Goal: Find specific page/section: Find specific page/section

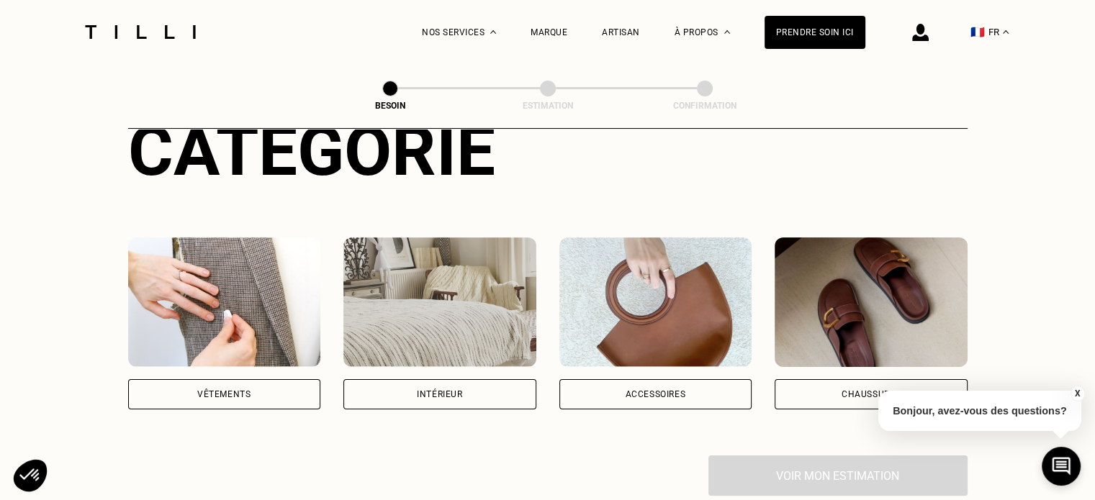
scroll to position [144, 0]
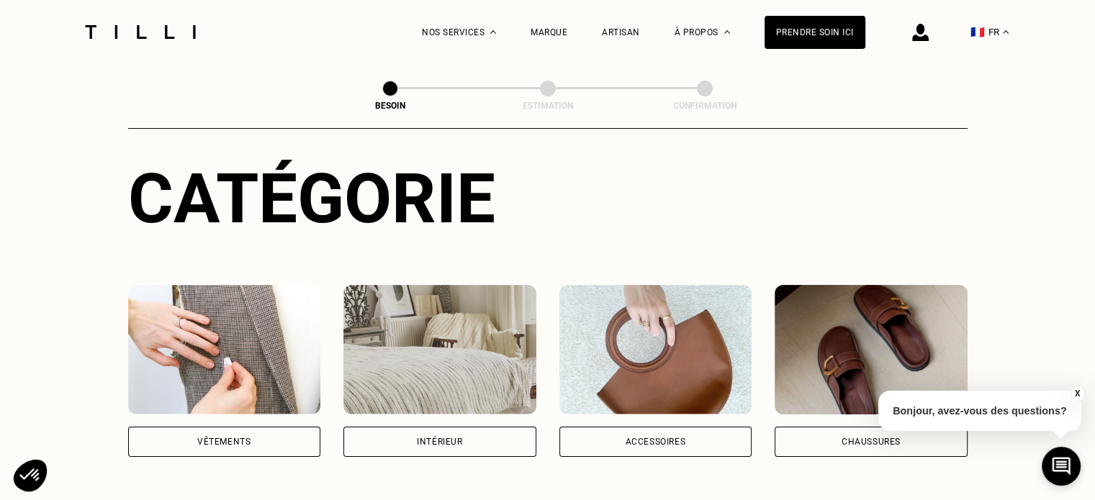
click at [200, 438] on div "Vêtements" at bounding box center [223, 442] width 53 height 9
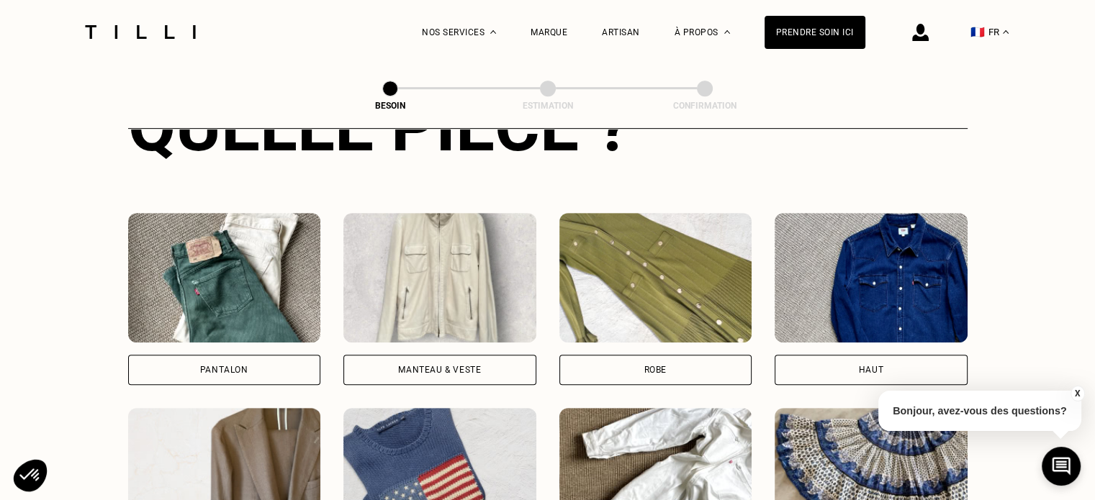
scroll to position [613, 0]
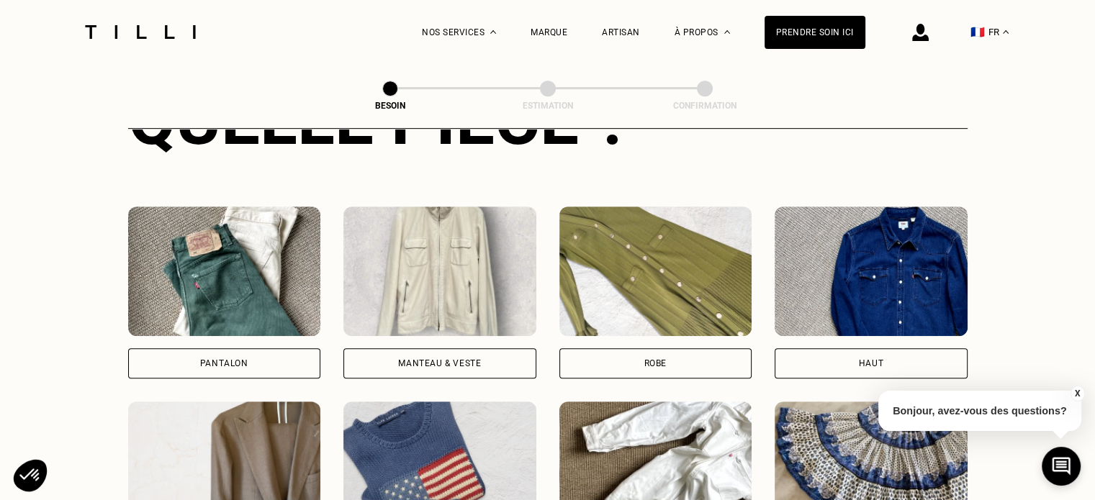
click at [184, 348] on div "Pantalon" at bounding box center [224, 363] width 193 height 30
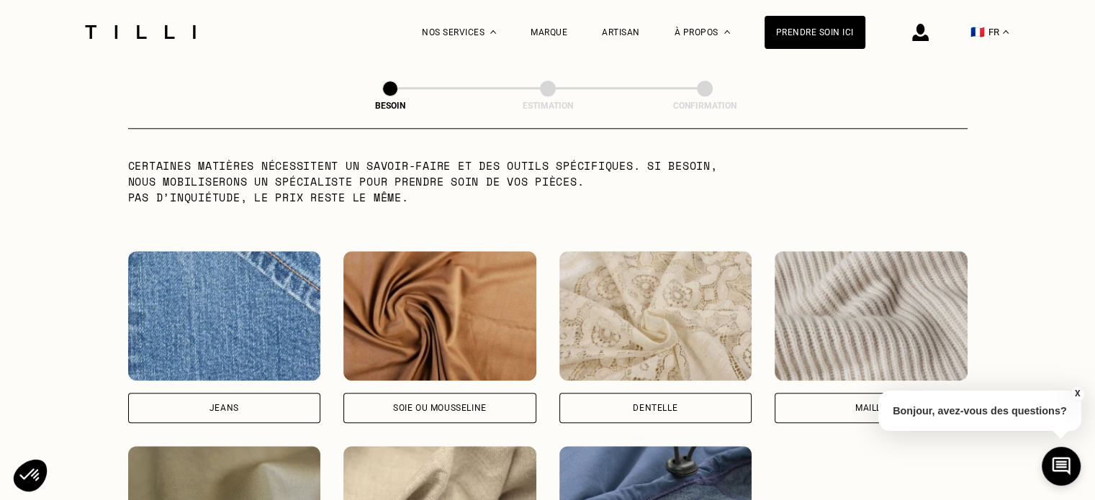
scroll to position [1491, 0]
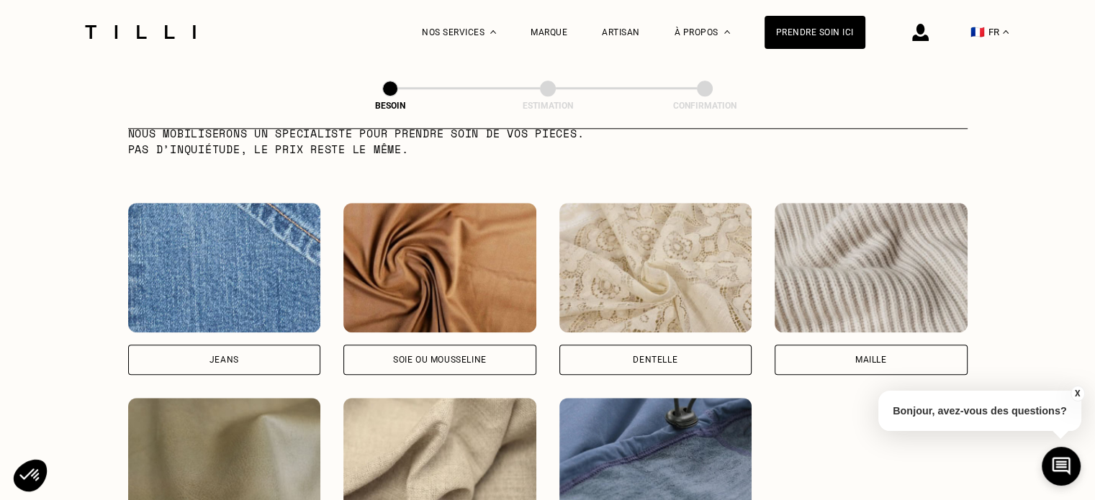
click at [207, 345] on div "Jeans" at bounding box center [224, 360] width 193 height 30
select select "FR"
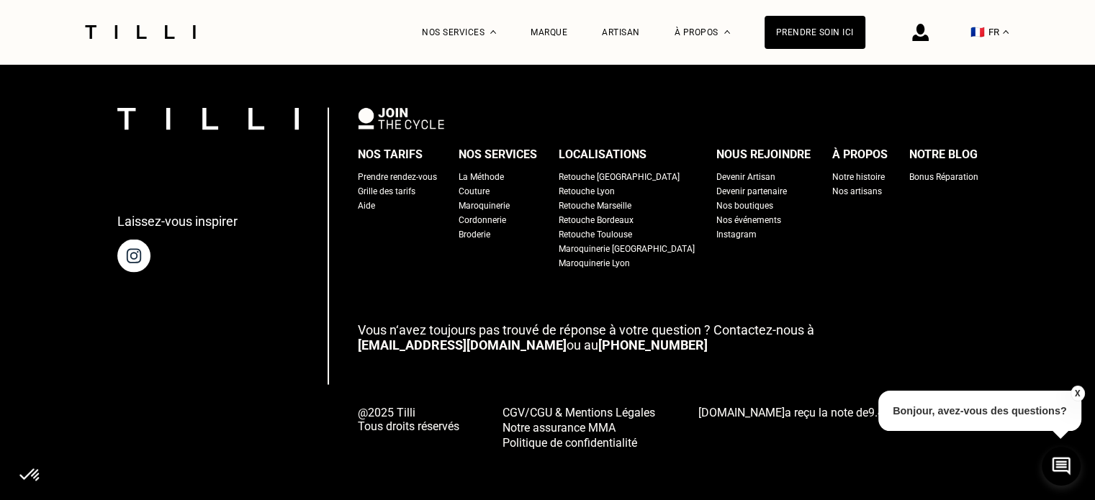
scroll to position [2778, 0]
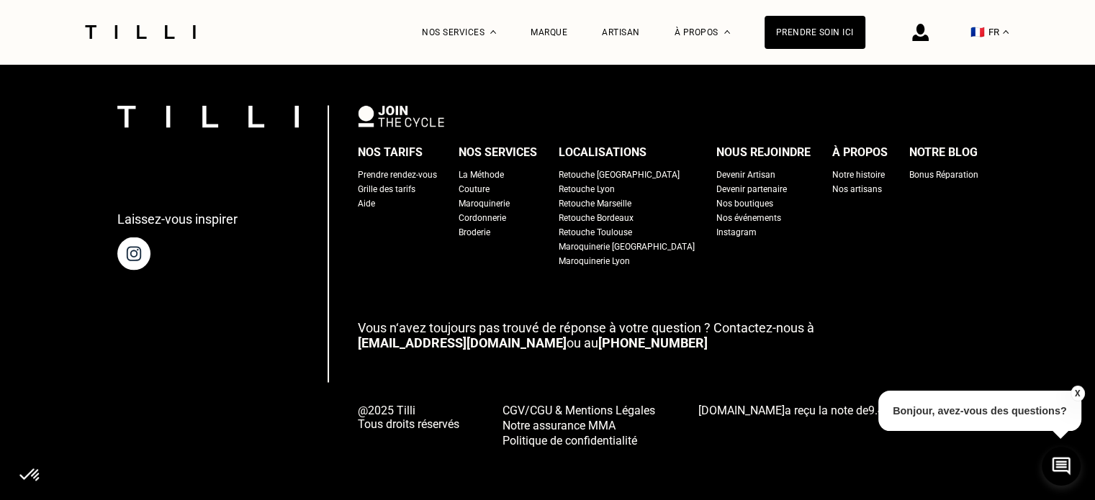
click at [435, 168] on div "Prendre rendez-vous" at bounding box center [397, 175] width 79 height 14
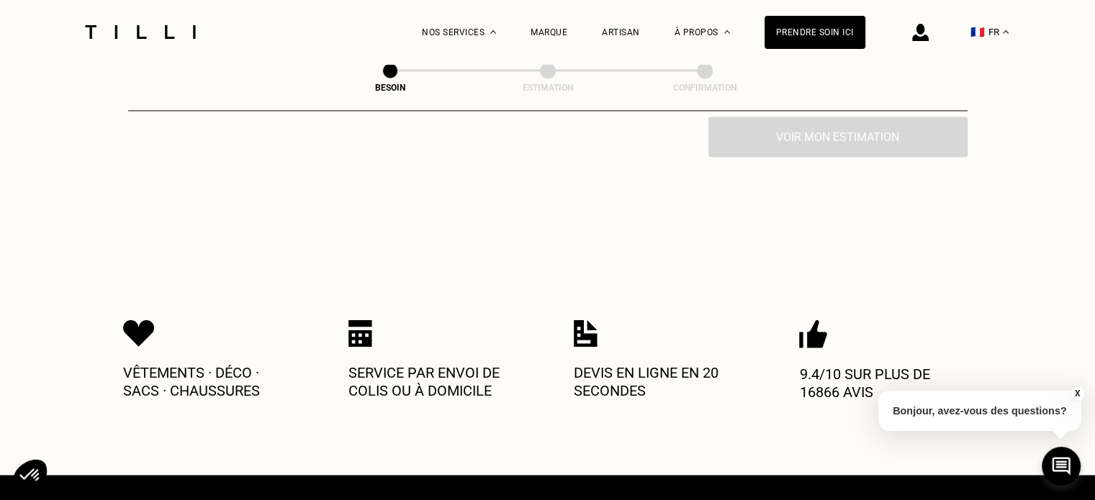
scroll to position [2447, 0]
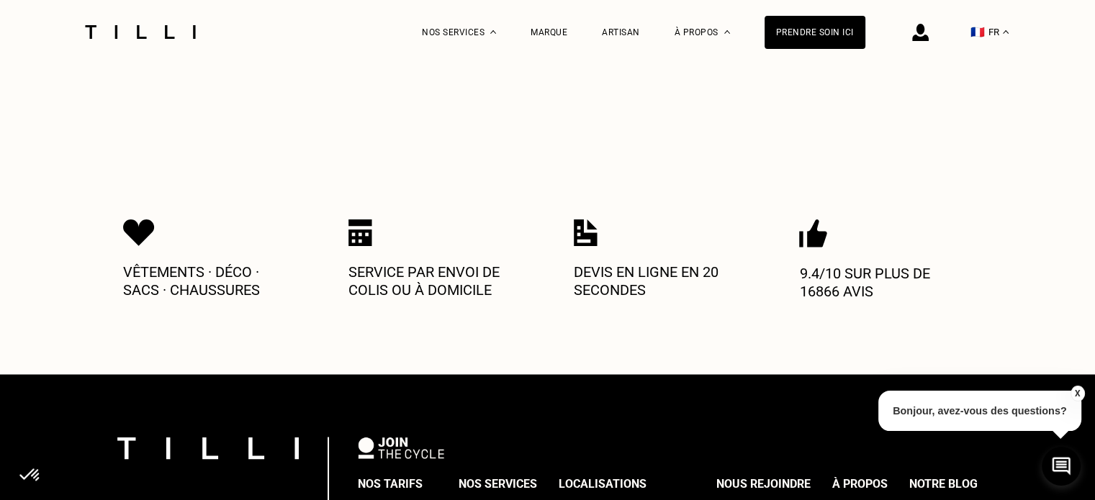
click at [826, 273] on p "9.4/10 sur plus de 16866 avis" at bounding box center [885, 282] width 173 height 35
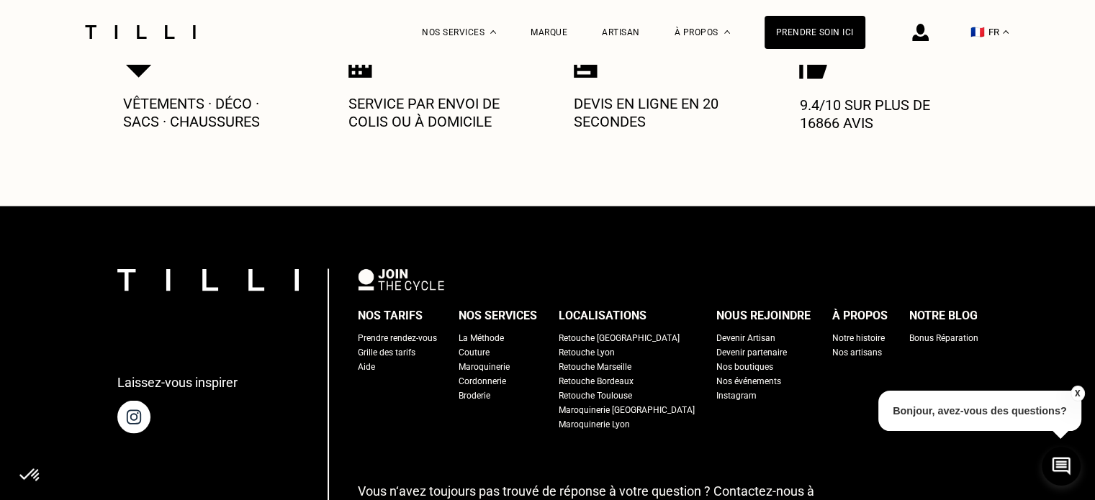
scroll to position [2638, 0]
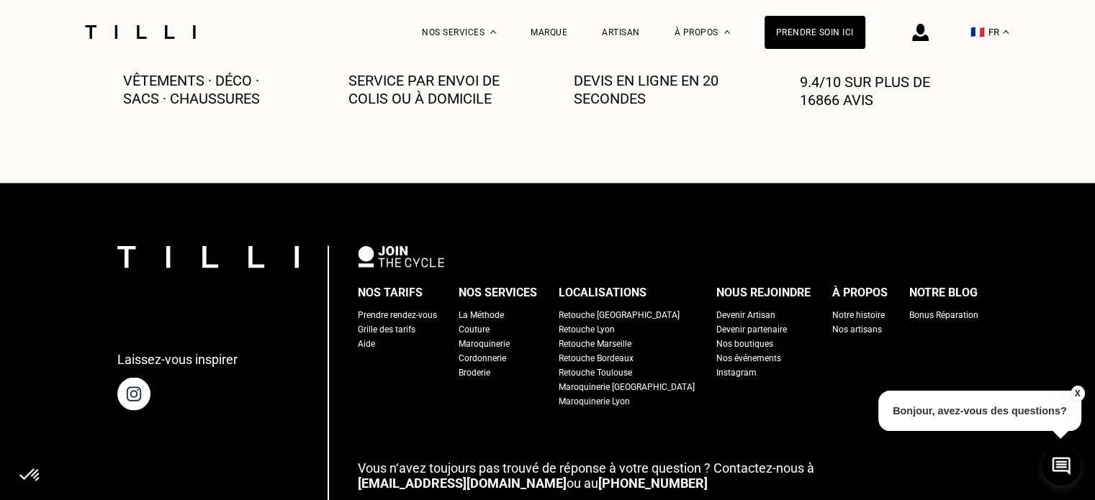
click at [832, 307] on div "Notre histoire" at bounding box center [858, 314] width 53 height 14
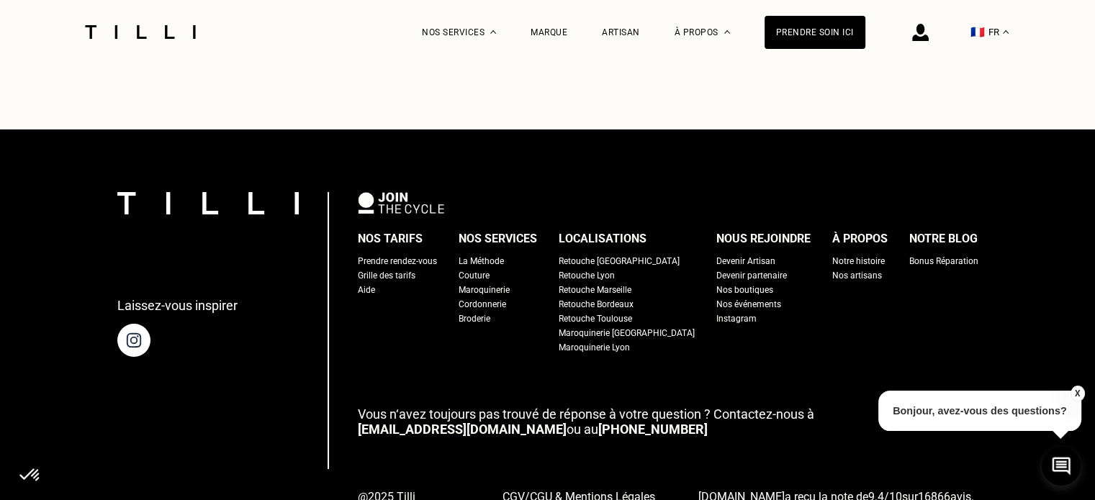
scroll to position [4798, 0]
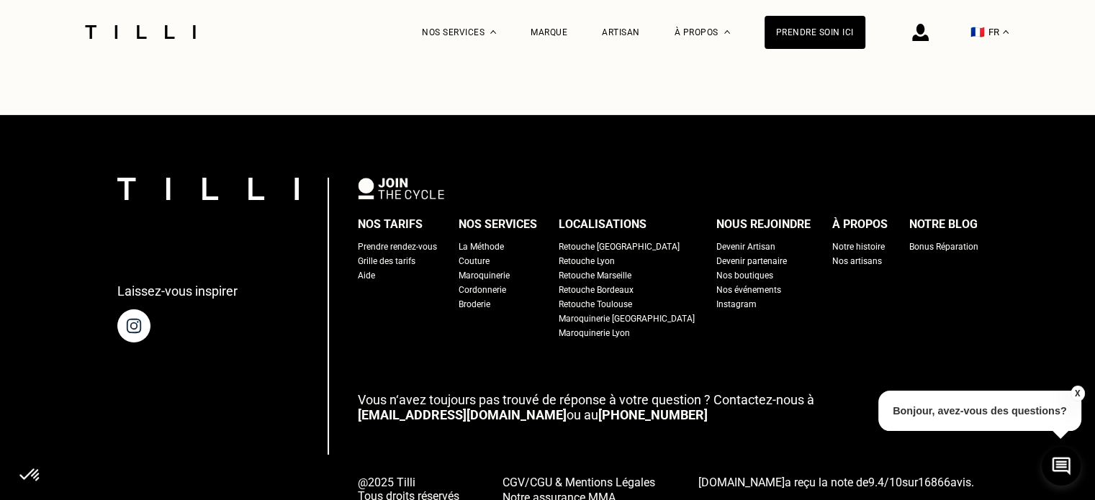
click at [607, 254] on div "Retouche Lyon" at bounding box center [586, 261] width 56 height 14
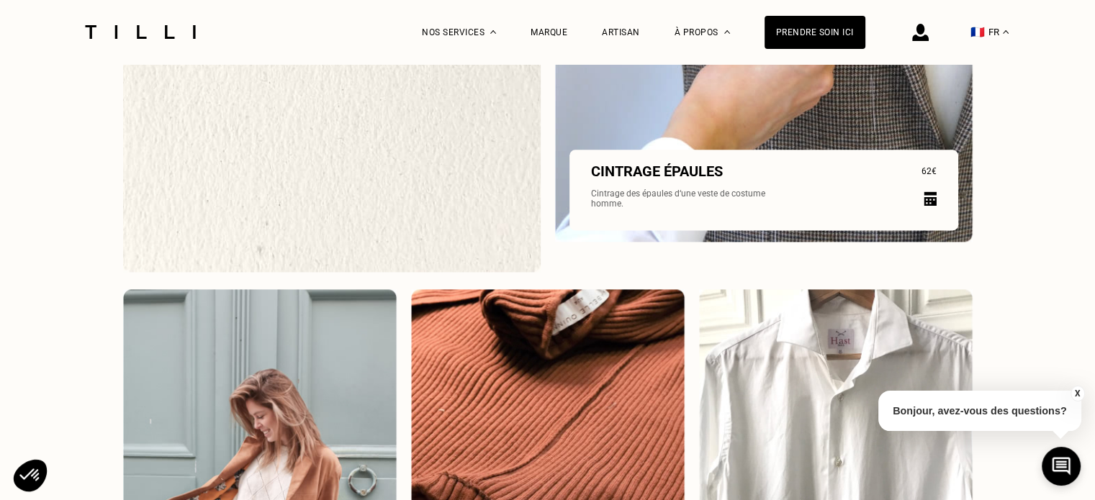
scroll to position [2063, 0]
